Goal: Task Accomplishment & Management: Use online tool/utility

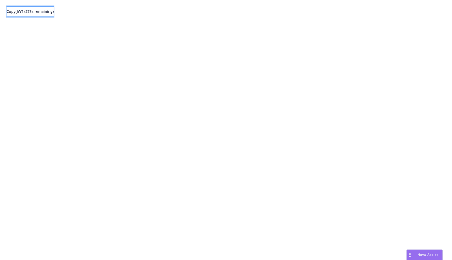
click at [54, 14] on button "Copy JWT ( 275 s remaining)" at bounding box center [30, 11] width 47 height 10
